Goal: Information Seeking & Learning: Learn about a topic

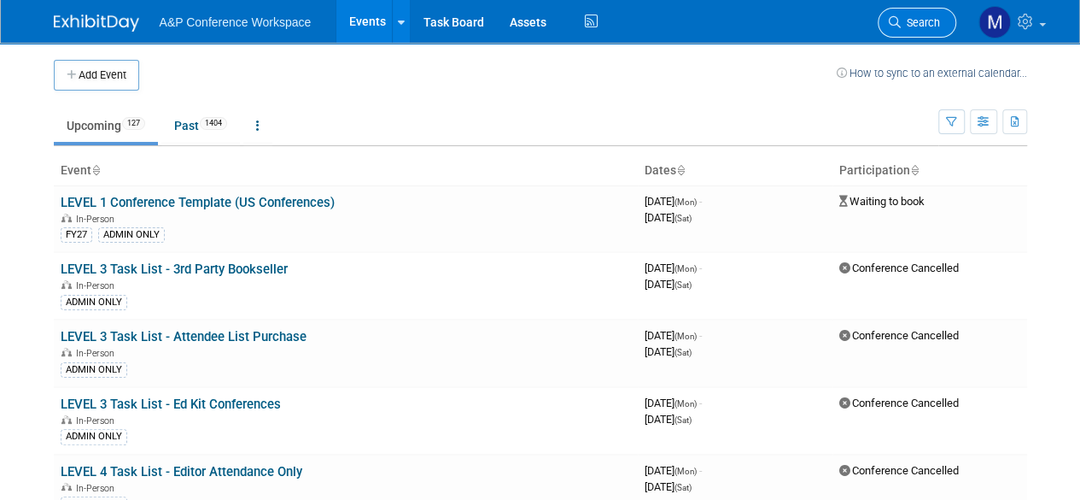
click at [928, 17] on span "Search" at bounding box center [920, 22] width 39 height 13
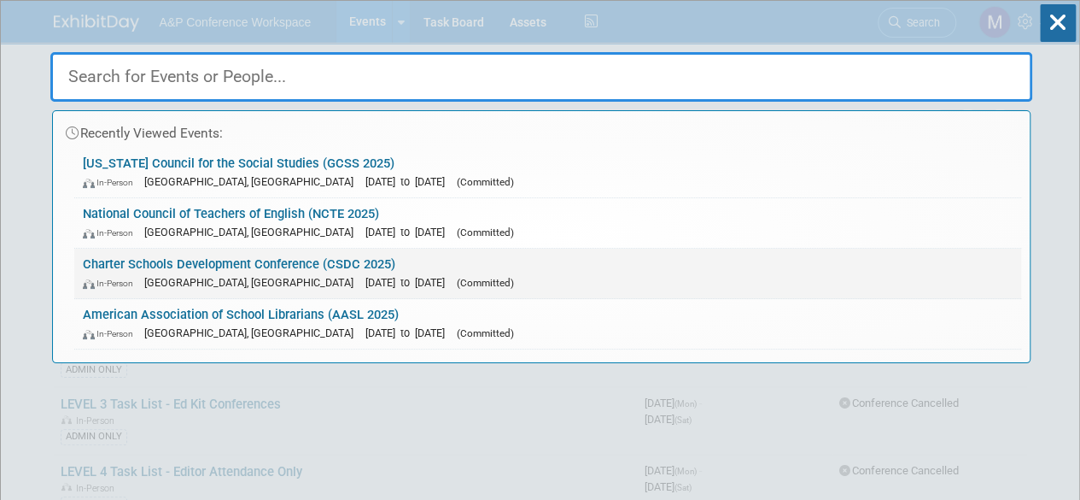
click at [227, 267] on link "Charter Schools Development Conference (CSDC 2025) In-Person Palm Springs, CA O…" at bounding box center [547, 274] width 947 height 50
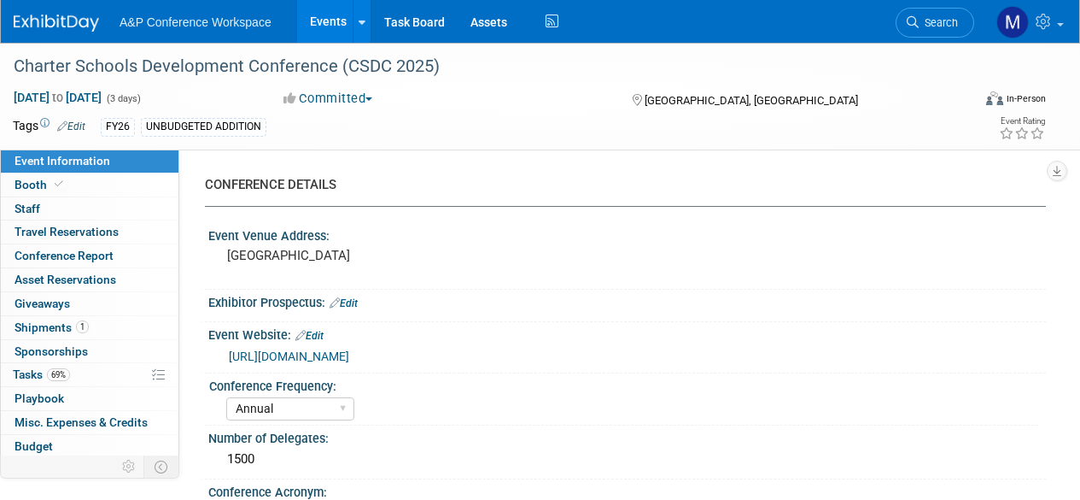
select select "Annual"
select select "Level 2"
select select "In-Person Booth"
select select "Schools"
select select "Bloomsbury Digital Resources"
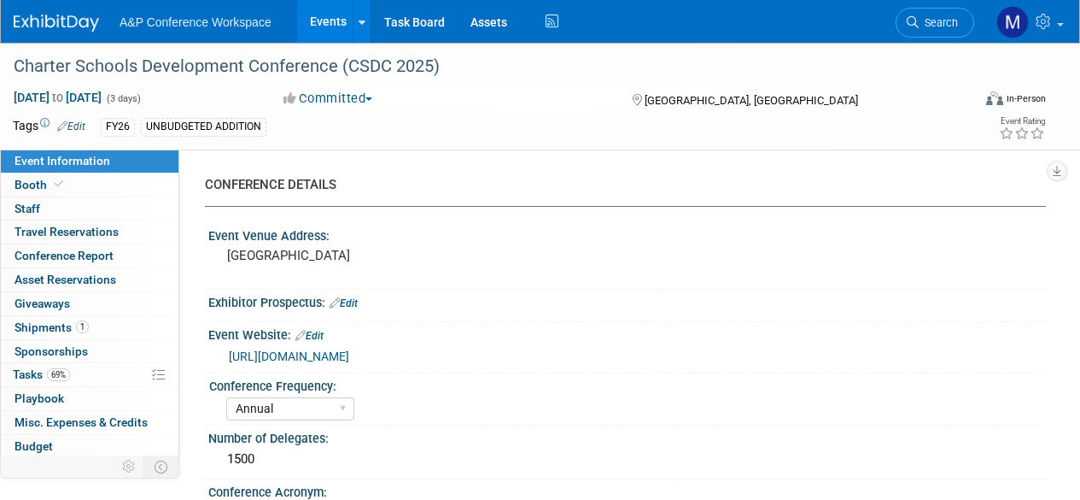
select select "[PERSON_NAME]"
select select "BDR Product Awareness and Trial Generation​"
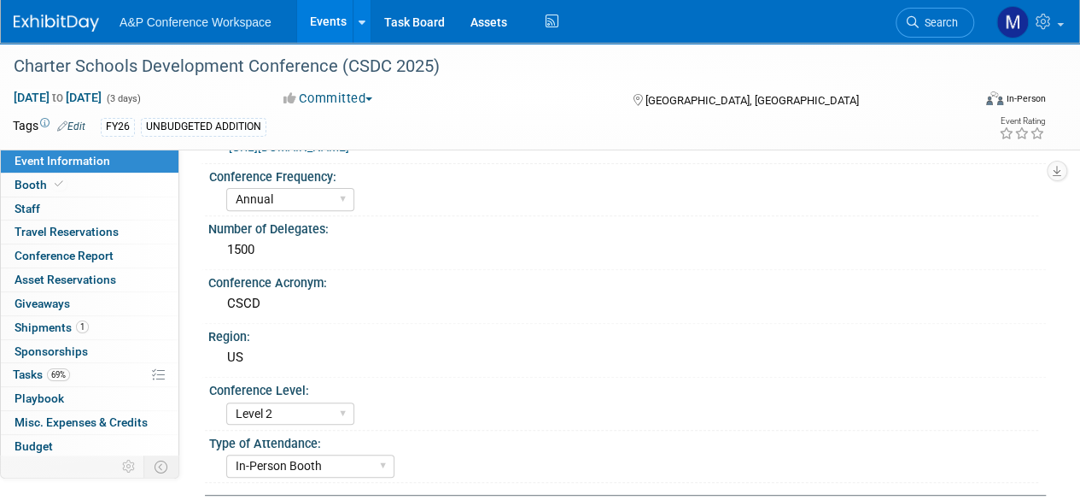
scroll to position [208, 0]
click at [244, 249] on div "1500" at bounding box center [627, 250] width 812 height 26
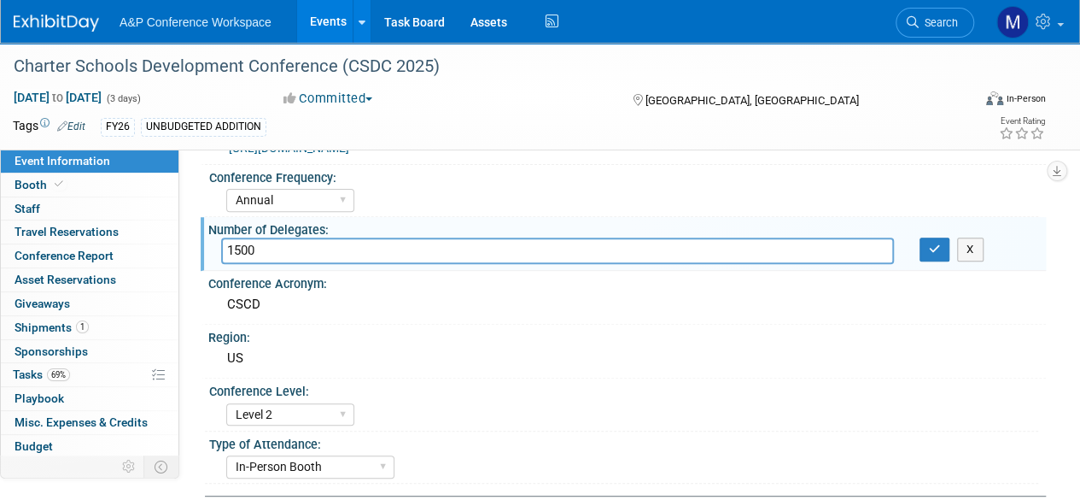
click at [244, 249] on input "1500" at bounding box center [557, 250] width 673 height 26
click at [366, 284] on div "Conference Acronym:" at bounding box center [627, 281] width 838 height 21
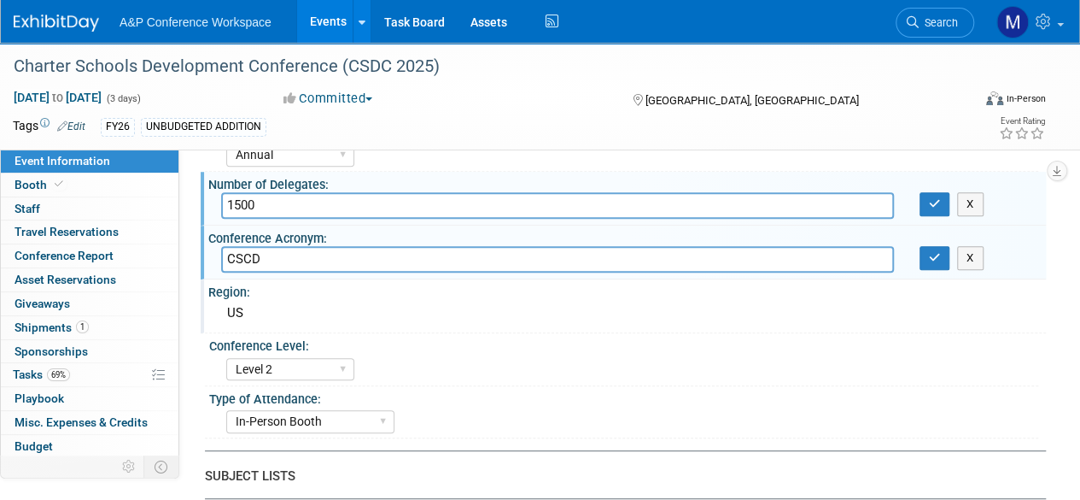
scroll to position [266, 0]
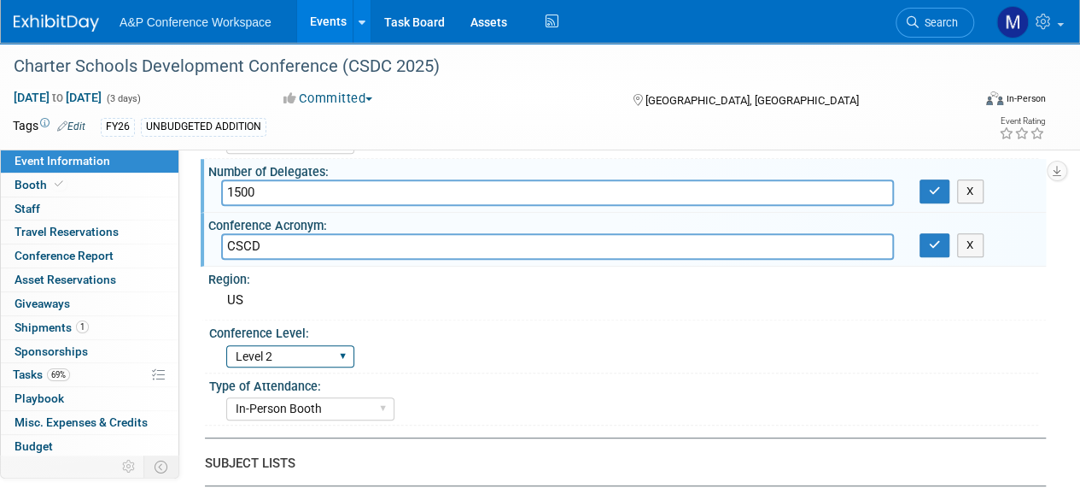
click at [308, 354] on select "Level 1 Level 2 Level 3 Level 4" at bounding box center [290, 356] width 128 height 23
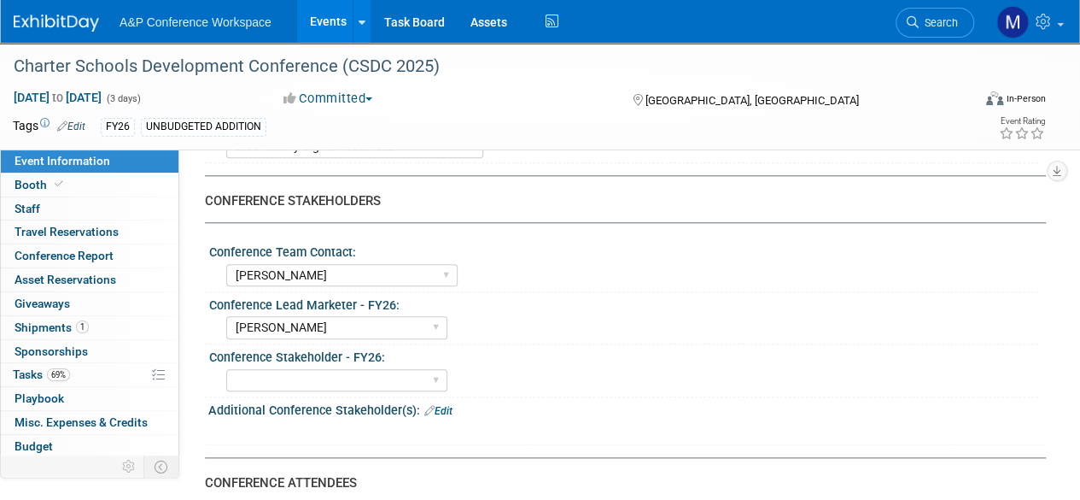
scroll to position [758, 0]
click at [47, 179] on span "Booth" at bounding box center [41, 185] width 52 height 14
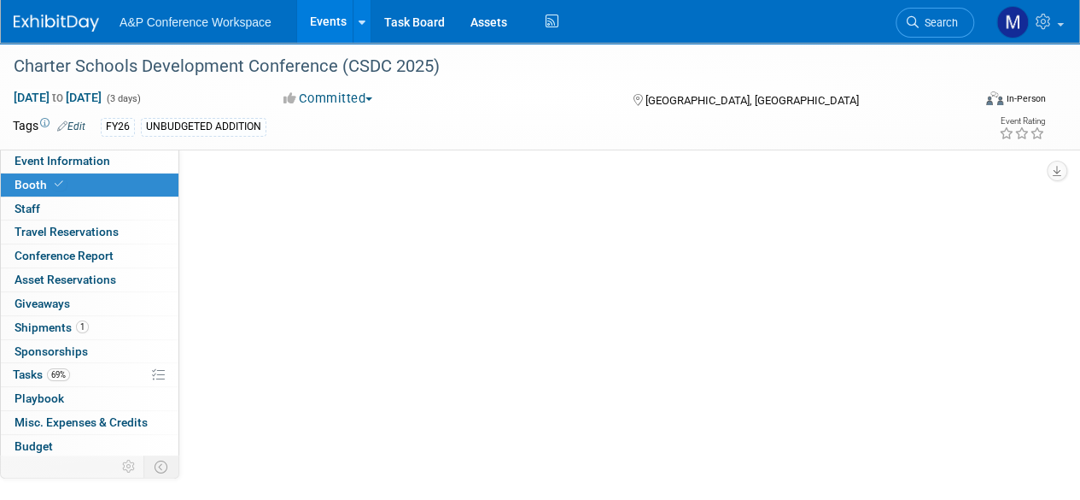
scroll to position [0, 0]
select select "CLDC - Digital/BDR"
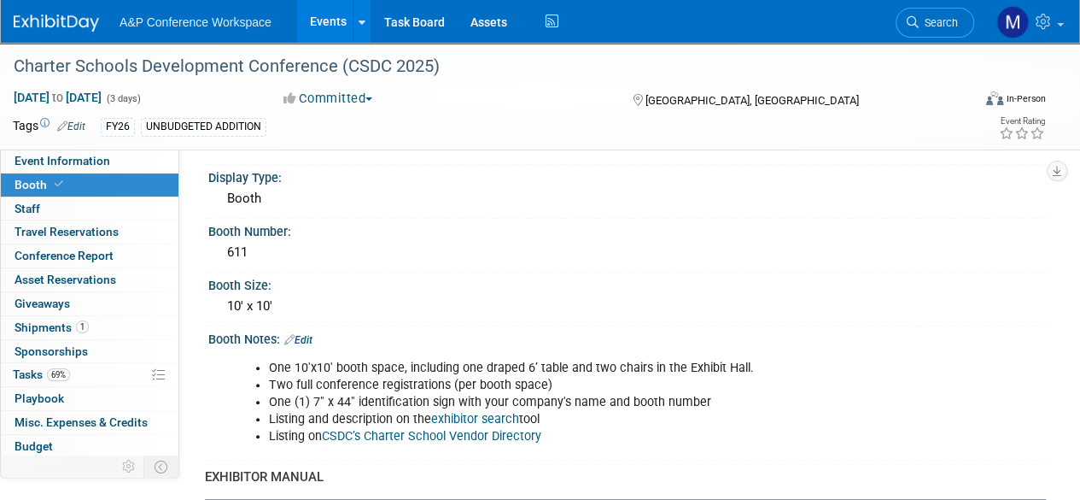
scroll to position [282, 0]
click at [290, 365] on li "One 10'x10' booth space, including one draped 6’ table and two chairs in the Ex…" at bounding box center [569, 367] width 601 height 17
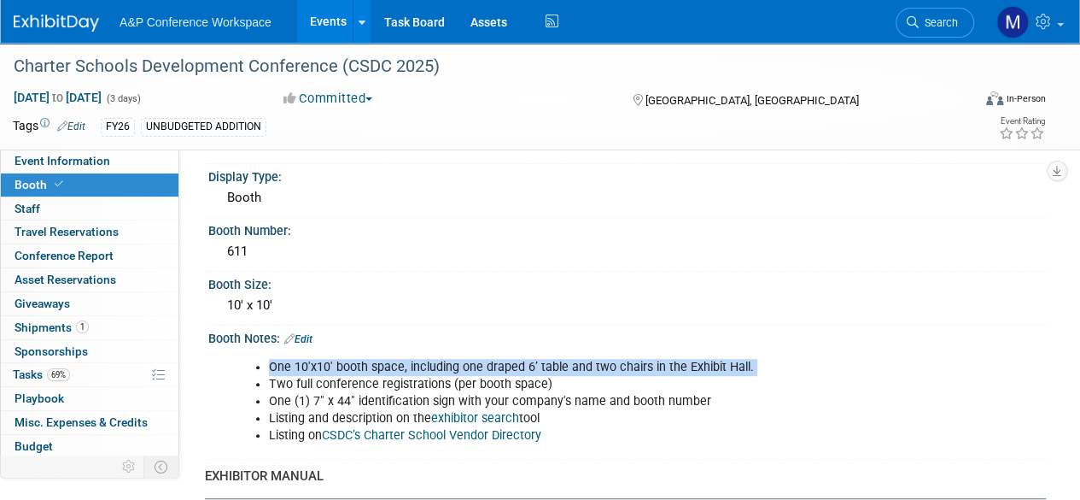
click at [290, 365] on li "One 10'x10' booth space, including one draped 6’ table and two chairs in the Ex…" at bounding box center [569, 367] width 601 height 17
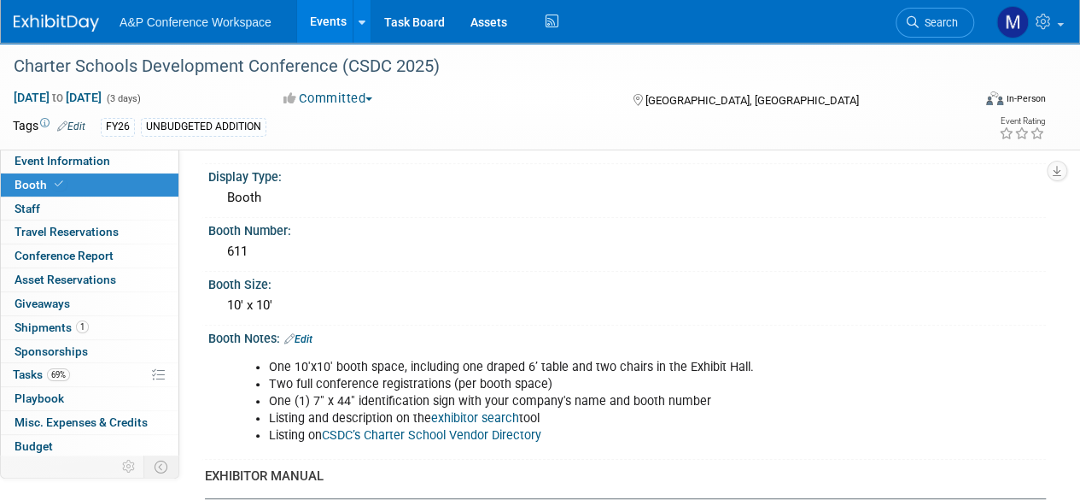
click at [502, 400] on li "One (1) 7" x 44" identification sign with your company's name and booth number" at bounding box center [569, 401] width 601 height 17
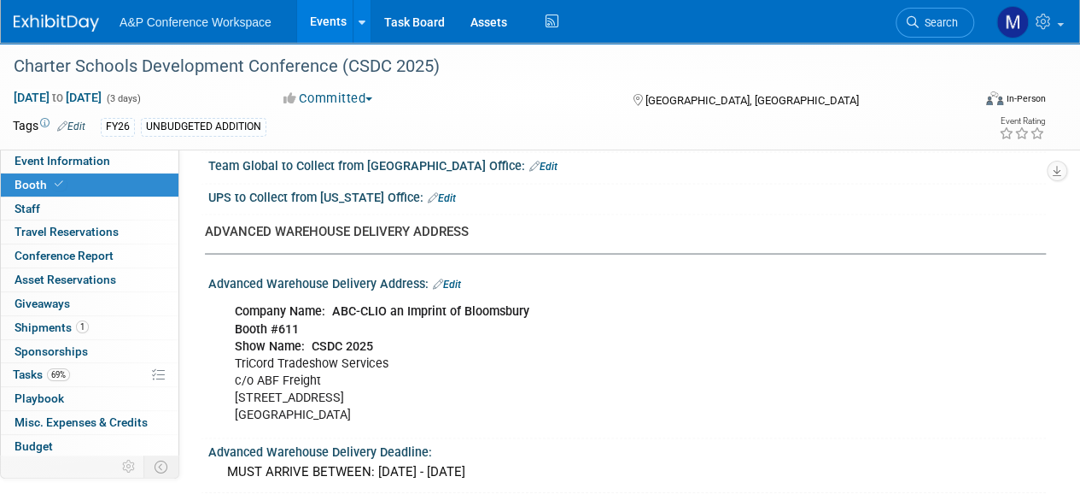
scroll to position [1598, 0]
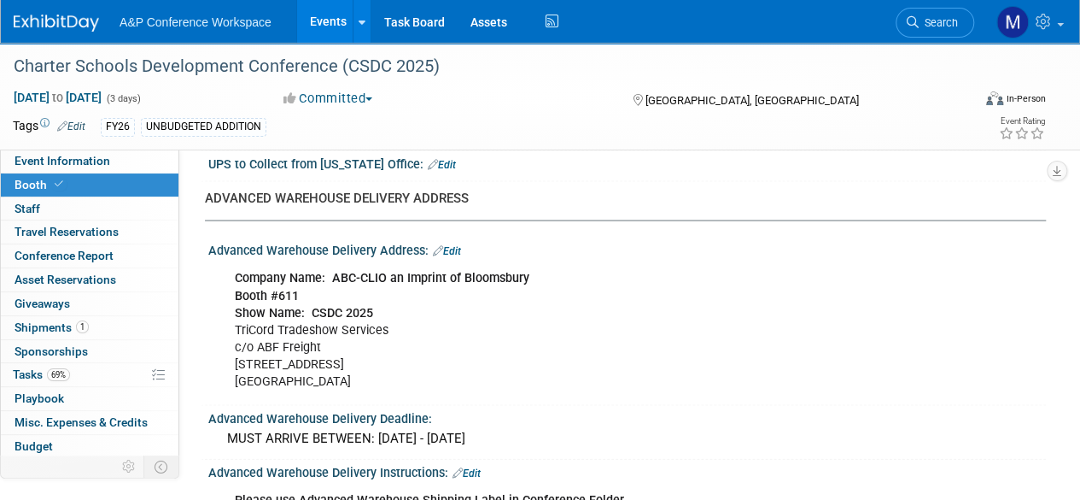
click at [227, 247] on div "Advanced Warehouse Delivery Address: Edit" at bounding box center [627, 248] width 838 height 22
click at [260, 275] on b "Company Name: ABC-CLIO an Imprint of Bloomsbury" at bounding box center [382, 277] width 295 height 15
click at [301, 321] on div "Company Name: ABC-CLIO an Imprint of Bloomsbury Booth #611 Show Name: CSDC 2025…" at bounding box center [552, 330] width 658 height 138
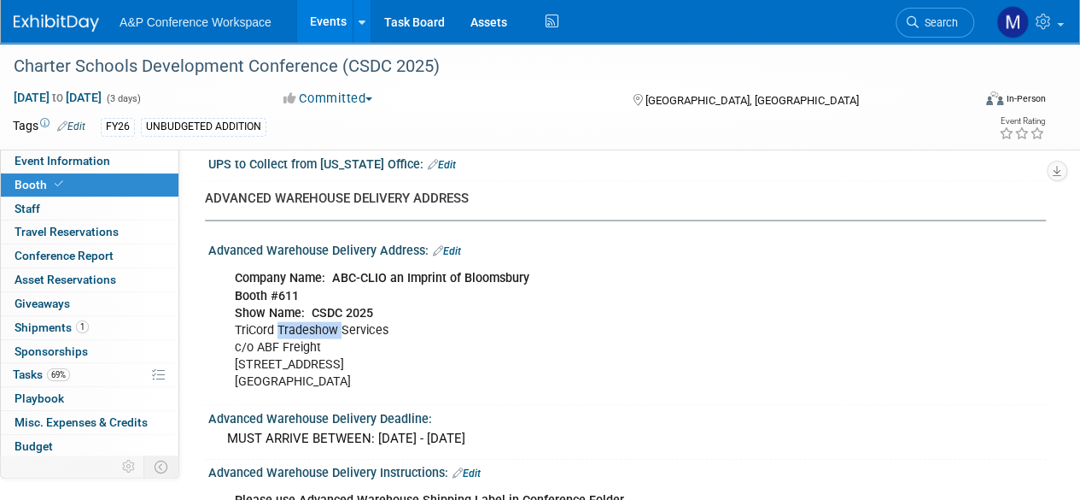
click at [301, 321] on div "Company Name: ABC-CLIO an Imprint of Bloomsbury Booth #611 Show Name: CSDC 2025…" at bounding box center [552, 330] width 658 height 138
click at [379, 328] on div "Company Name: ABC-CLIO an Imprint of Bloomsbury Booth #611 Show Name: CSDC 2025…" at bounding box center [552, 330] width 658 height 138
drag, startPoint x: 387, startPoint y: 322, endPoint x: 231, endPoint y: 319, distance: 156.3
click at [231, 319] on div "Company Name: ABC-CLIO an Imprint of Bloomsbury Booth #611 Show Name: CSDC 2025…" at bounding box center [552, 330] width 658 height 138
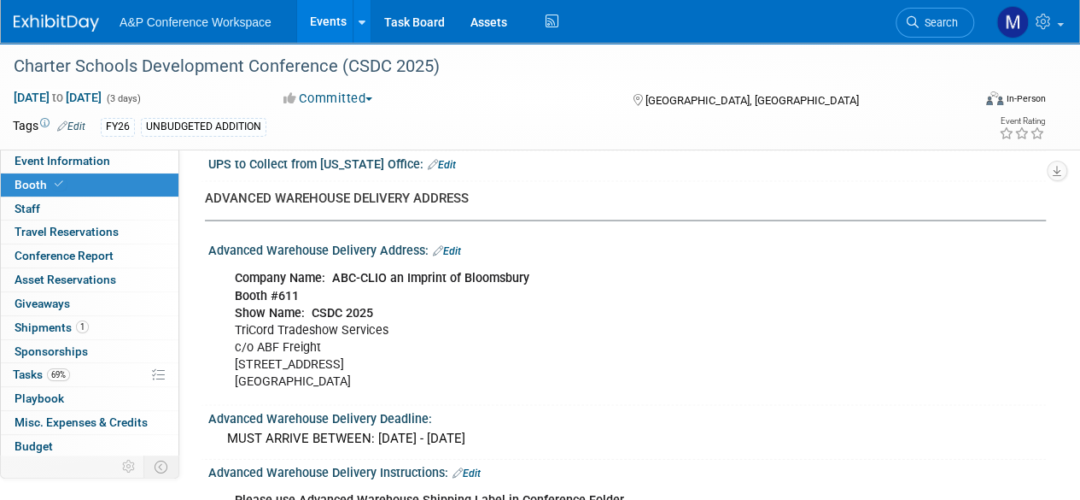
click at [302, 337] on div "Company Name: ABC-CLIO an Imprint of Bloomsbury Booth #611 Show Name: CSDC 2025…" at bounding box center [552, 330] width 658 height 138
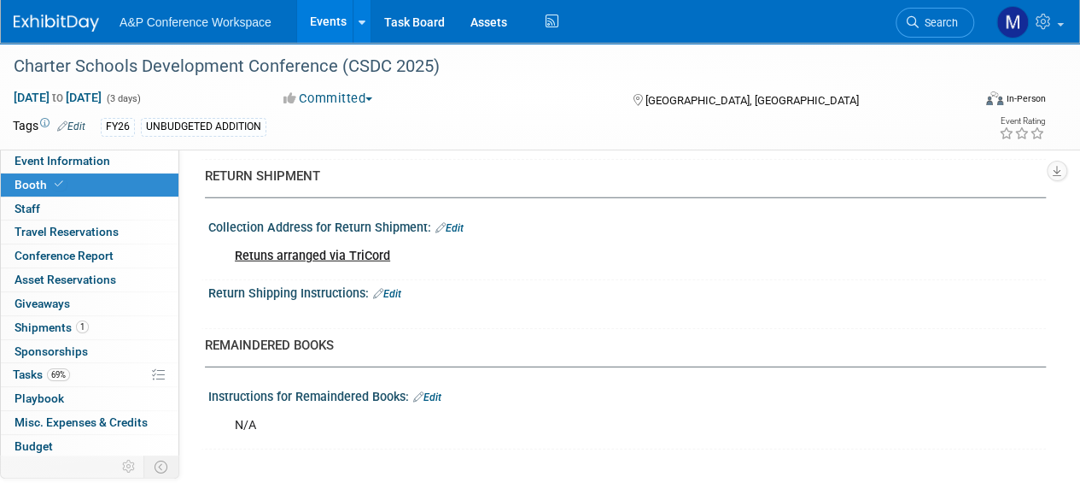
scroll to position [2203, 0]
click at [362, 249] on b "Retuns arranged via TriCord" at bounding box center [312, 255] width 155 height 15
click at [437, 261] on div "Retuns arranged via TriCord" at bounding box center [552, 255] width 658 height 34
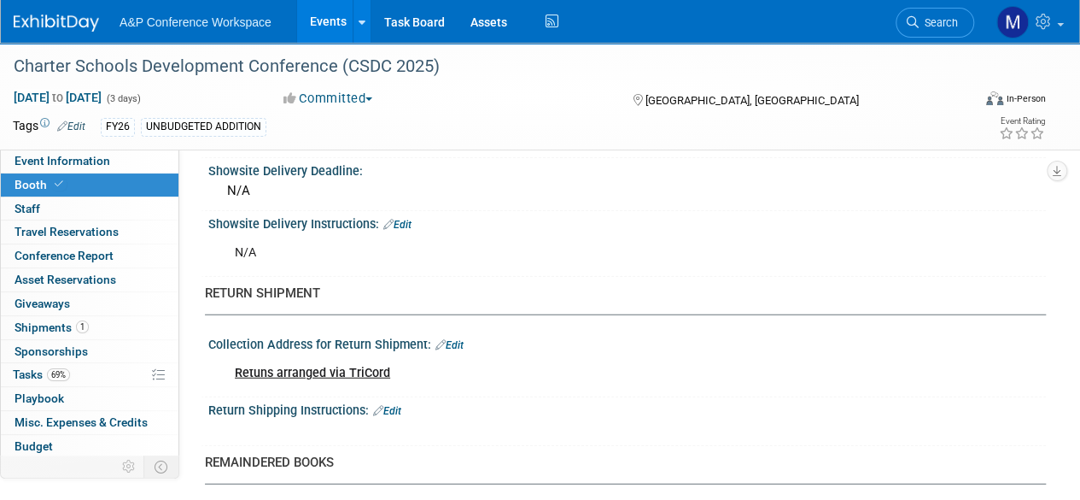
scroll to position [2049, 0]
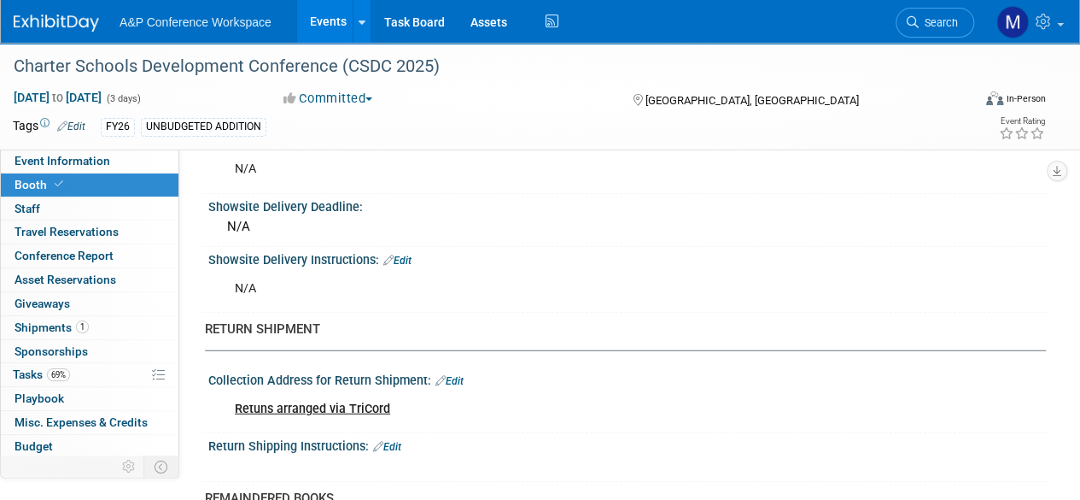
click at [84, 173] on link "Booth" at bounding box center [90, 184] width 178 height 23
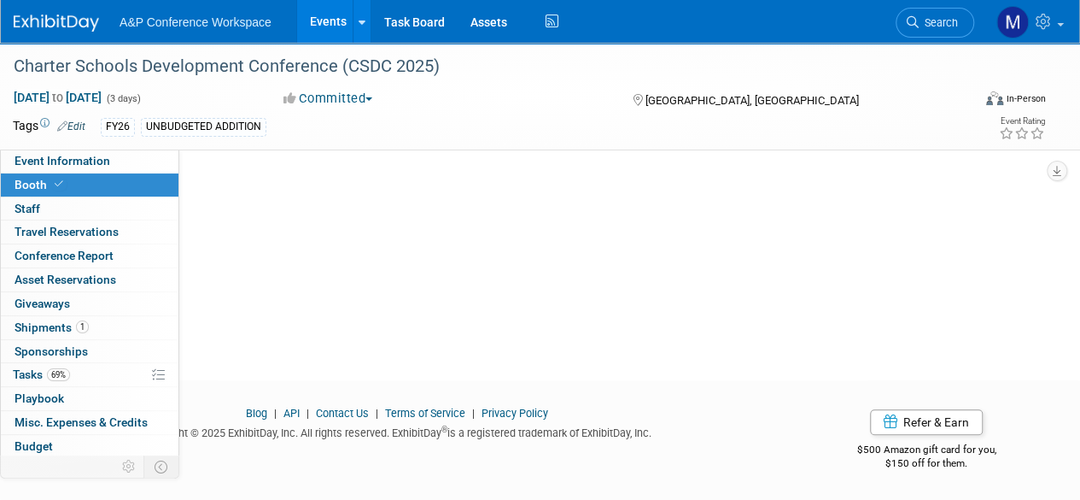
scroll to position [0, 0]
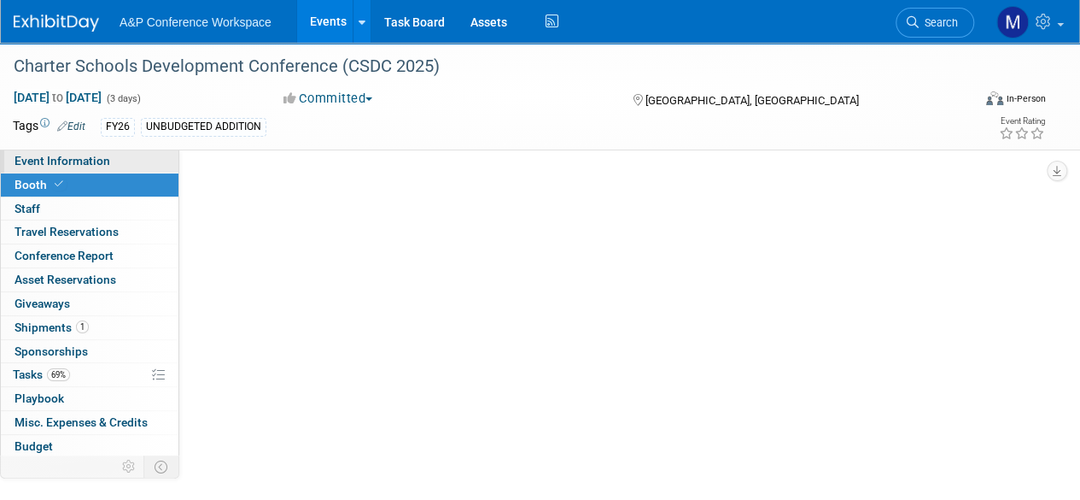
select select "CLDC - Digital/BDR"
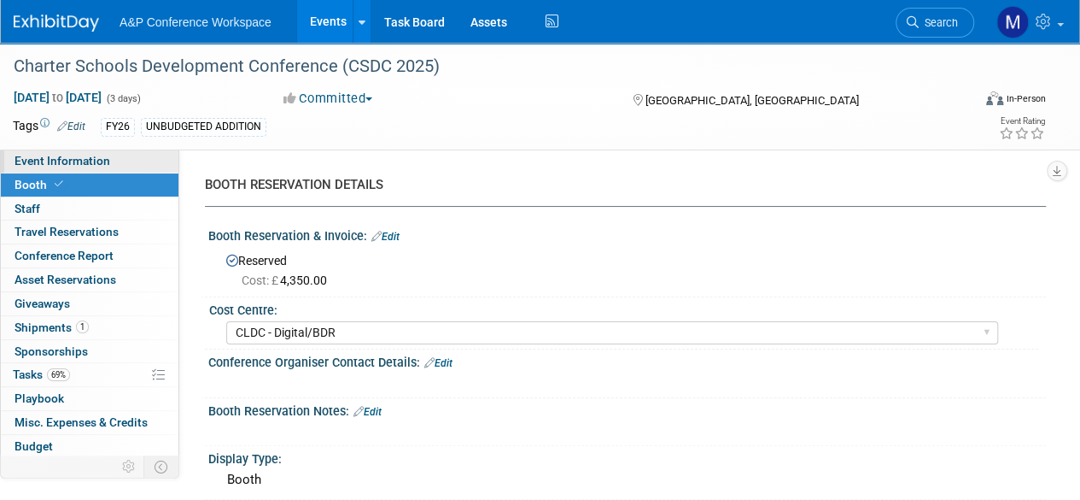
click at [62, 165] on span "Event Information" at bounding box center [63, 161] width 96 height 14
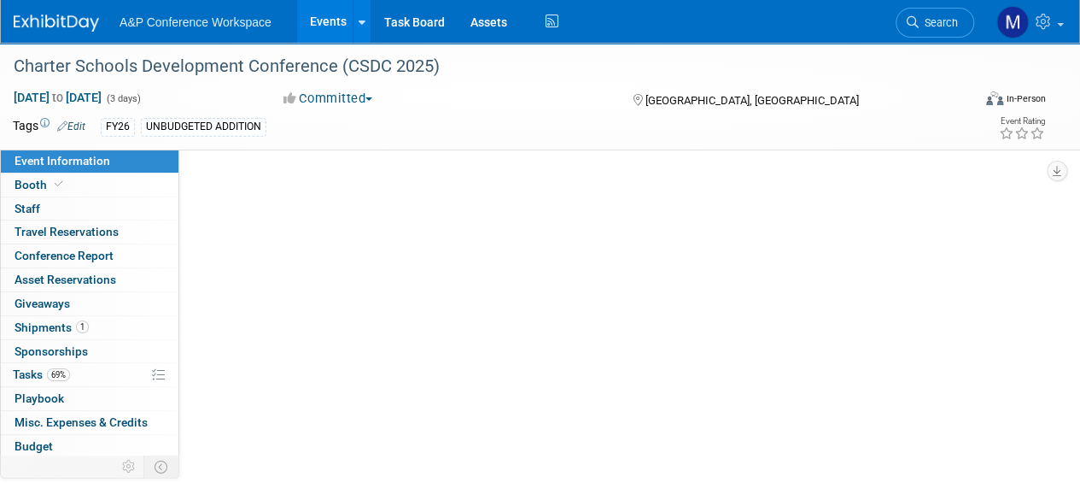
select select "Annual"
select select "Level 2"
select select "In-Person Booth"
select select "Schools"
select select "Bloomsbury Digital Resources"
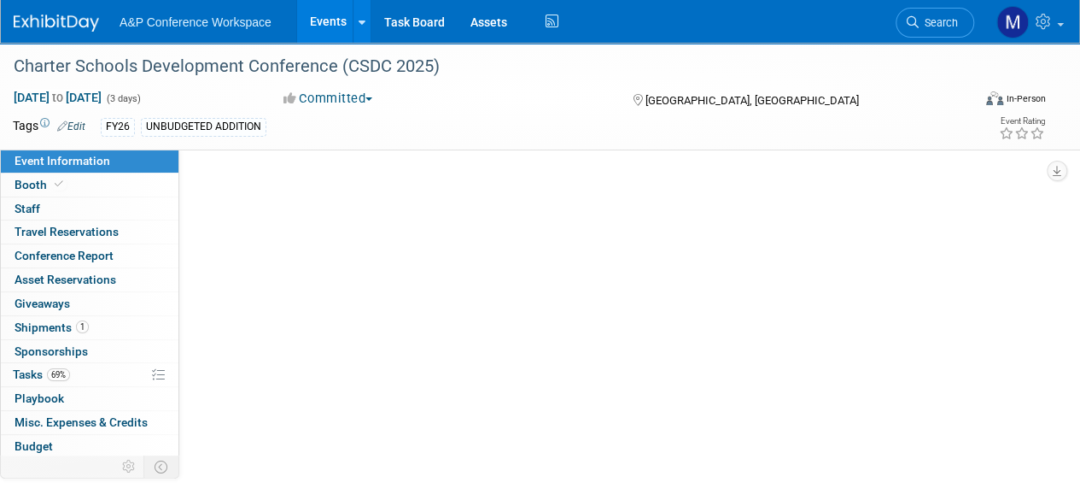
select select "[PERSON_NAME]"
select select "BDR Product Awareness and Trial Generation​"
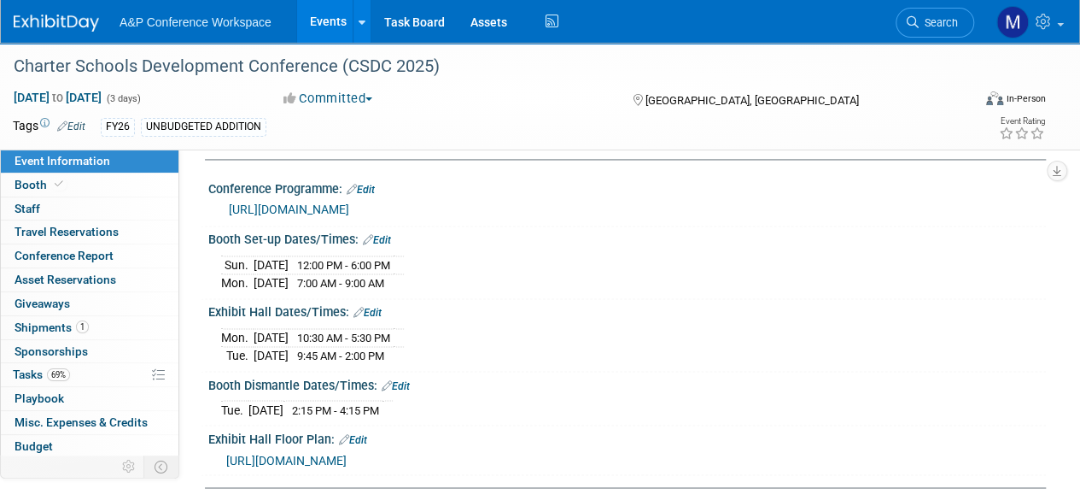
scroll to position [1247, 0]
drag, startPoint x: 222, startPoint y: 276, endPoint x: 415, endPoint y: 280, distance: 193.1
click at [404, 280] on tr "[DATE] 7:00 AM - 9:00 AM" at bounding box center [312, 282] width 183 height 18
click at [394, 280] on td "7:00 AM - 9:00 AM" at bounding box center [341, 282] width 105 height 18
click at [384, 276] on span "7:00 AM - 9:00 AM" at bounding box center [340, 282] width 87 height 13
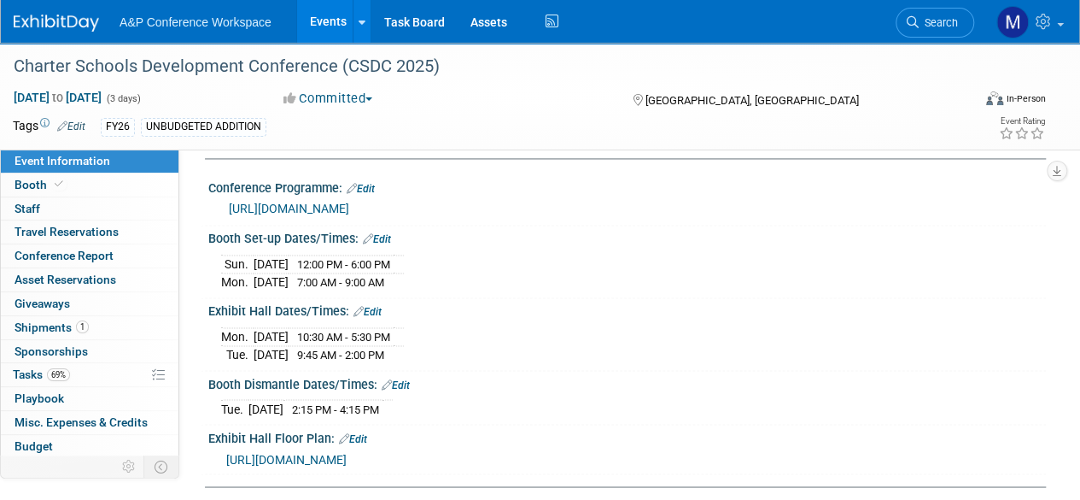
drag, startPoint x: 388, startPoint y: 272, endPoint x: 324, endPoint y: 333, distance: 88.2
click at [324, 333] on span "10:30 AM - 5:30 PM" at bounding box center [343, 337] width 93 height 13
click at [330, 331] on span "10:30 AM - 5:30 PM" at bounding box center [343, 337] width 93 height 13
click at [370, 336] on td "10:30 AM - 5:30 PM" at bounding box center [341, 336] width 105 height 19
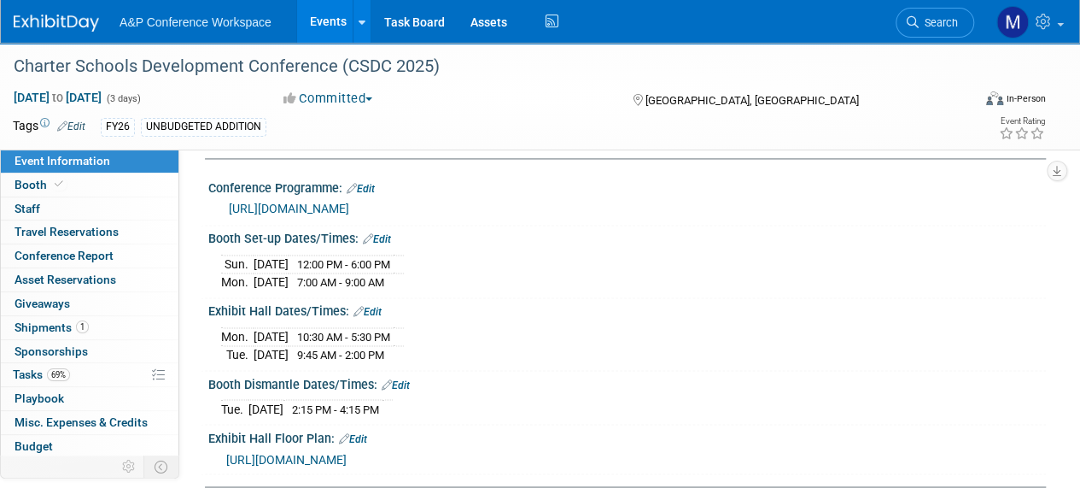
drag, startPoint x: 226, startPoint y: 325, endPoint x: 401, endPoint y: 319, distance: 174.4
click at [401, 327] on tr "[DATE] 10:30 AM - 5:30 PM" at bounding box center [312, 336] width 183 height 19
click at [390, 331] on span "10:30 AM - 5:30 PM" at bounding box center [343, 337] width 93 height 13
click at [349, 209] on link "[URL][DOMAIN_NAME]" at bounding box center [289, 209] width 120 height 14
click at [88, 373] on link "69% Tasks 69%" at bounding box center [90, 374] width 178 height 23
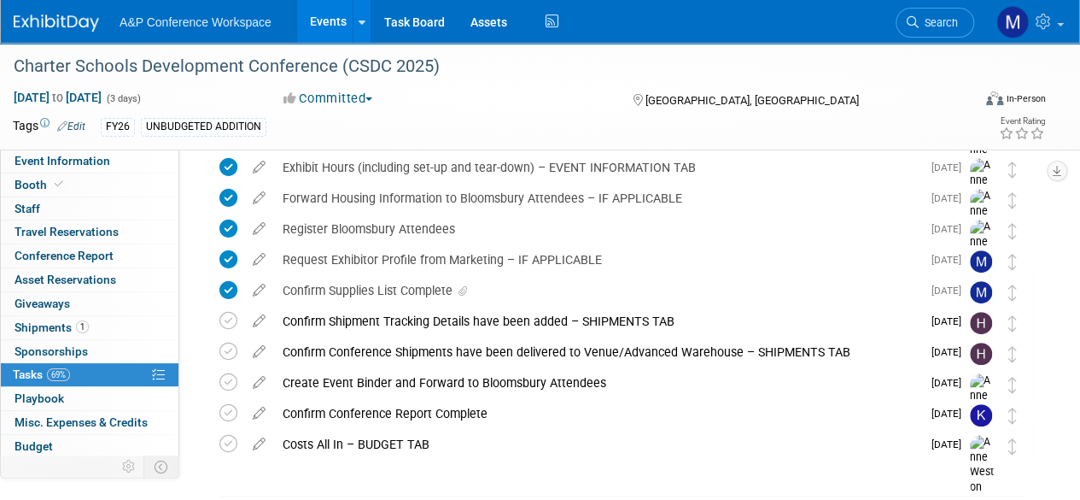
scroll to position [255, 0]
click at [935, 31] on link "Search" at bounding box center [935, 23] width 79 height 30
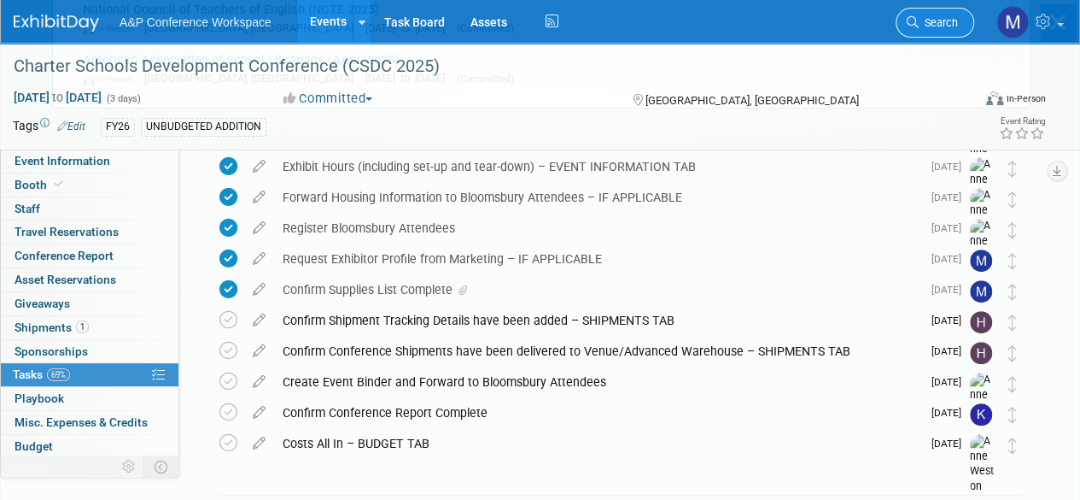
scroll to position [0, 0]
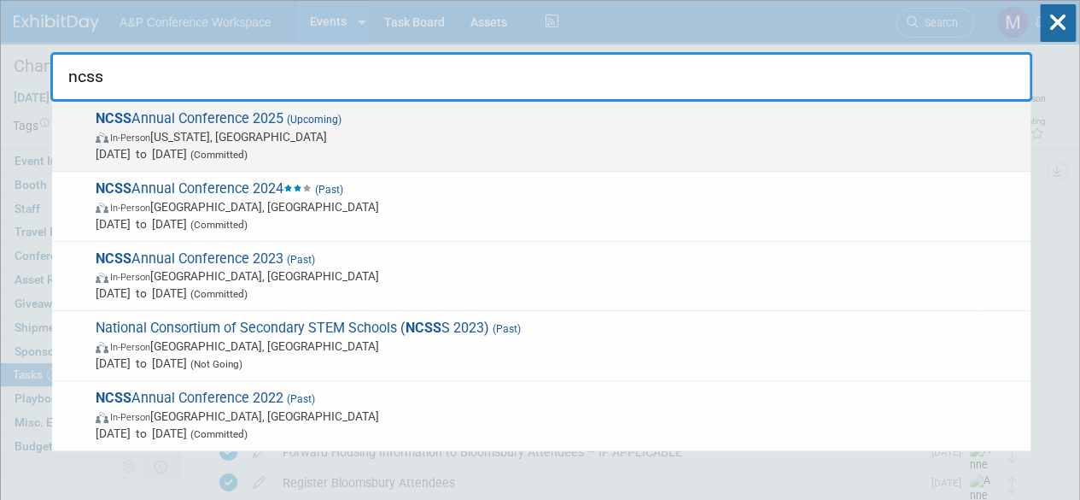
type input "ncss"
click at [190, 117] on span "NCSS Annual Conference 2025 (Upcoming) In-Person [US_STATE], [GEOGRAPHIC_DATA] …" at bounding box center [557, 136] width 932 height 52
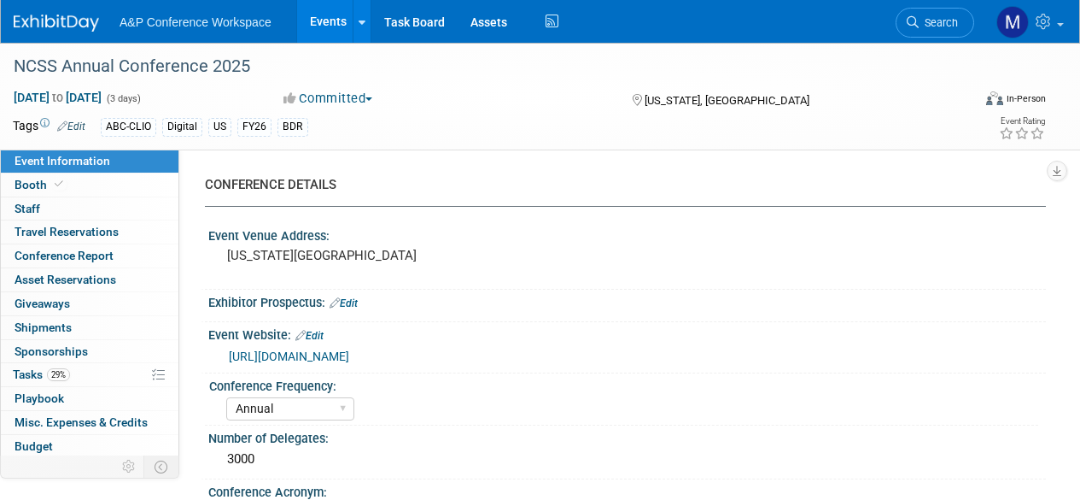
select select "Annual"
select select "Level 1"
select select "In-Person Booth"
select select "Schools"
select select "Bloomsbury Digital Resources"
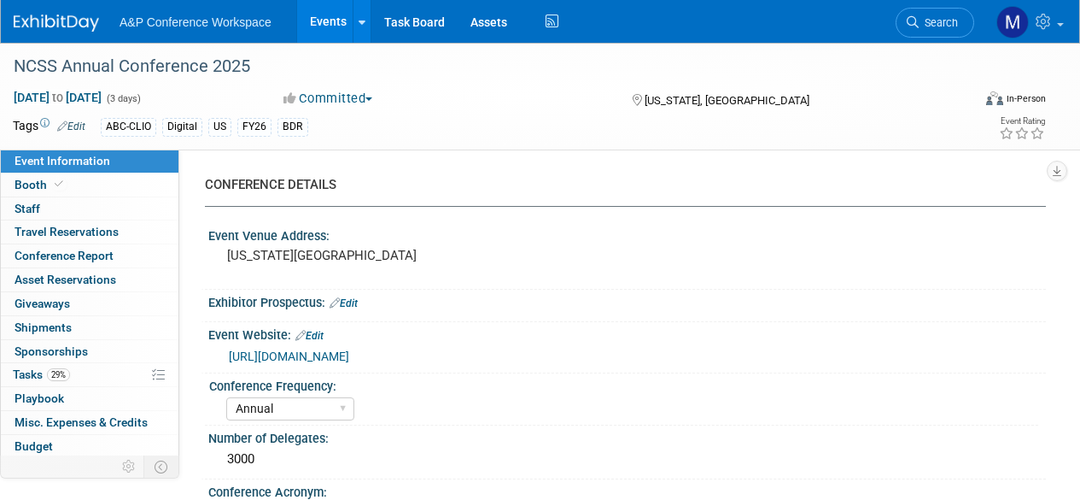
select select "[PERSON_NAME]"
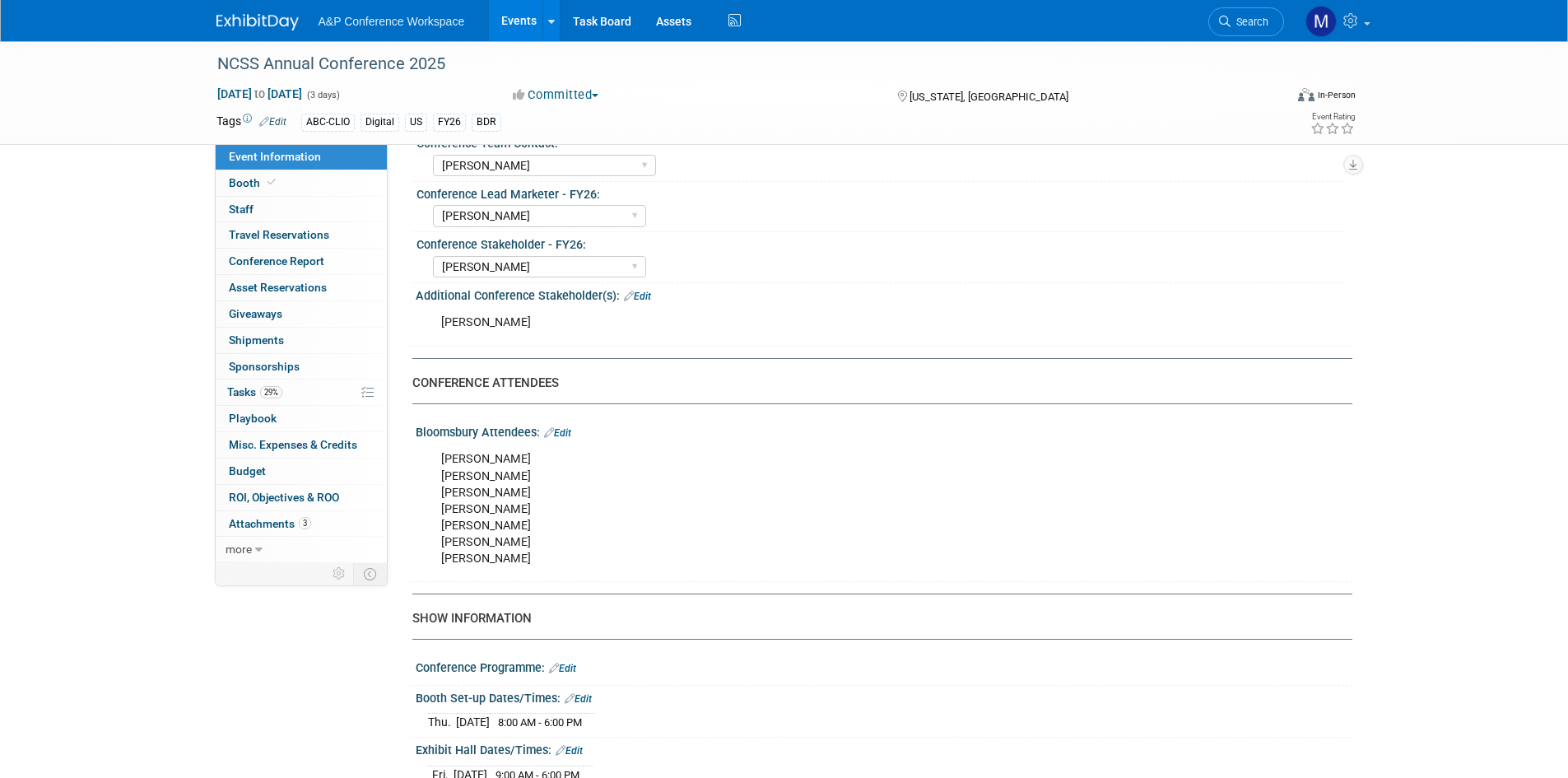
scroll to position [906, 0]
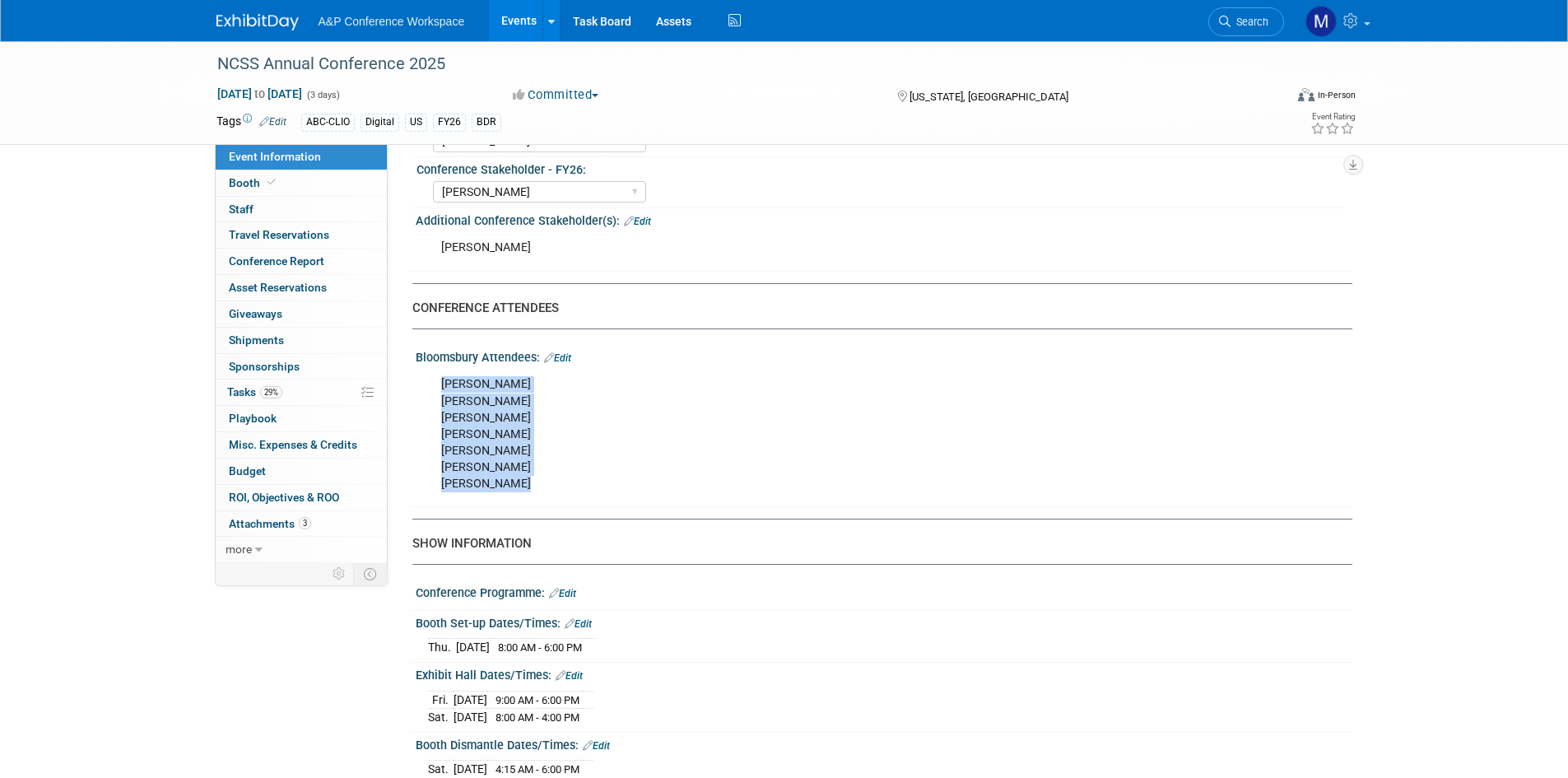
drag, startPoint x: 507, startPoint y: 474, endPoint x: 439, endPoint y: 380, distance: 116.0
click at [439, 380] on div "Erin Conklin Pam Renfrow Alice Bryant Chris Ciccocelli Breanna Goins Judy Fay N…" at bounding box center [801, 435] width 742 height 133
copy div "Erin Conklin Pam Renfrow Alice Bryant Chris Ciccocelli Breanna Goins Judy Fay N…"
